Goal: Check status: Check status

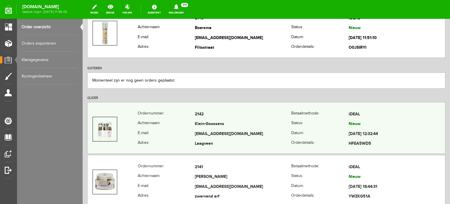
scroll to position [88, 0]
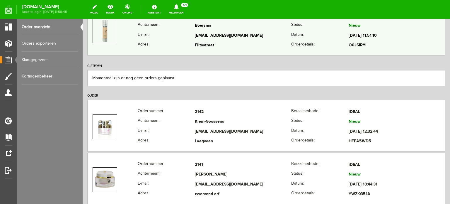
click at [203, 36] on td "[EMAIL_ADDRESS][DOMAIN_NAME]" at bounding box center [243, 36] width 96 height 10
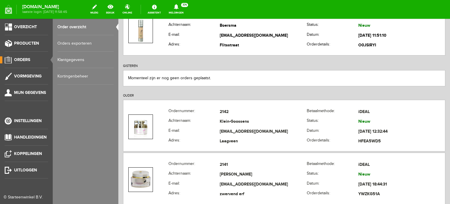
click at [24, 59] on span "Orders" at bounding box center [22, 59] width 16 height 5
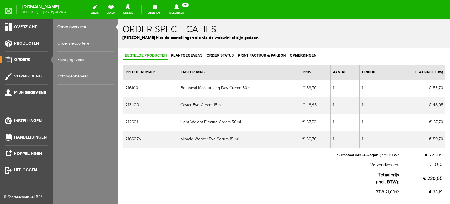
click at [25, 58] on span "Orders" at bounding box center [22, 59] width 16 height 5
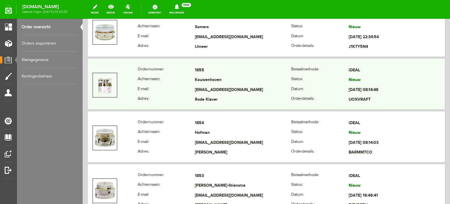
scroll to position [234, 0]
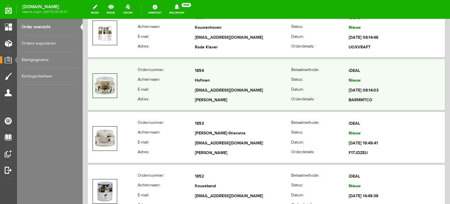
click at [199, 76] on td "Hofman" at bounding box center [243, 81] width 96 height 10
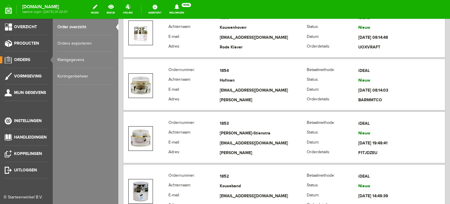
click at [23, 58] on span "Orders" at bounding box center [22, 59] width 16 height 5
